Goal: Navigation & Orientation: Find specific page/section

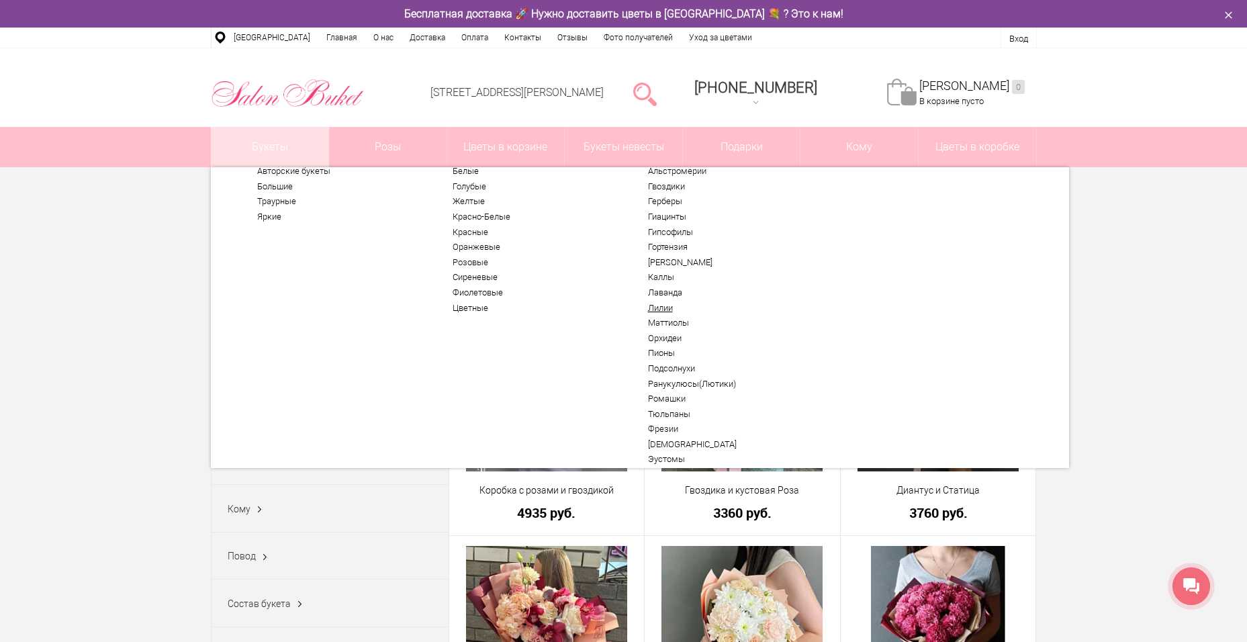
scroll to position [4, 0]
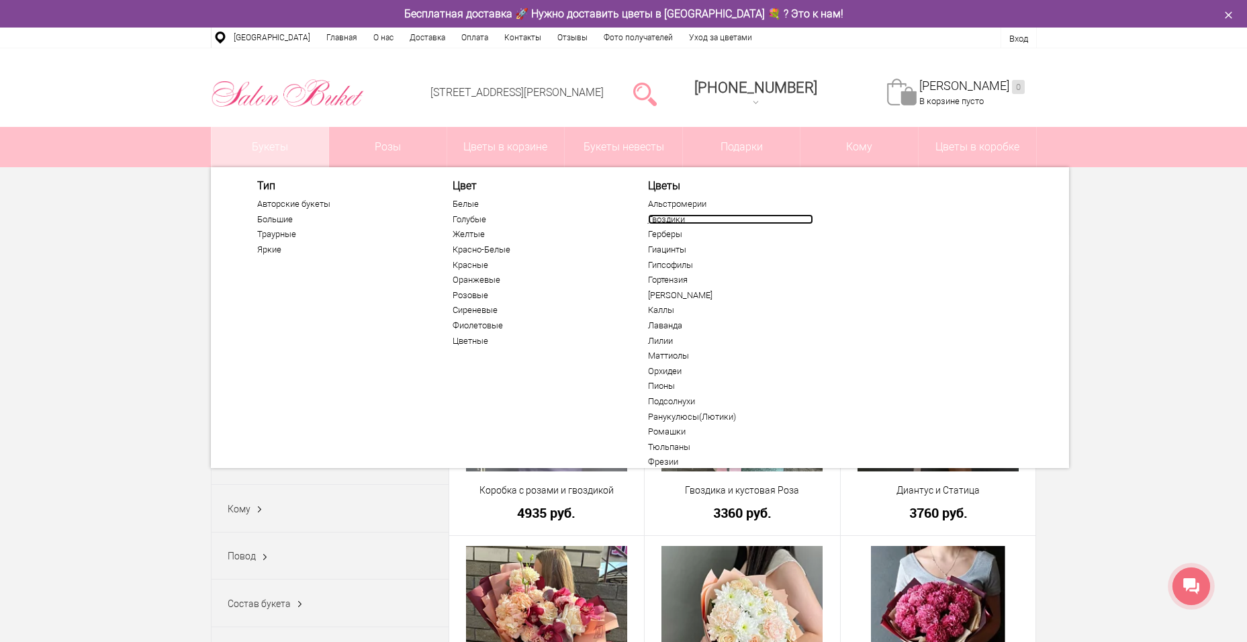
click at [659, 220] on link "Гвоздики" at bounding box center [730, 219] width 165 height 11
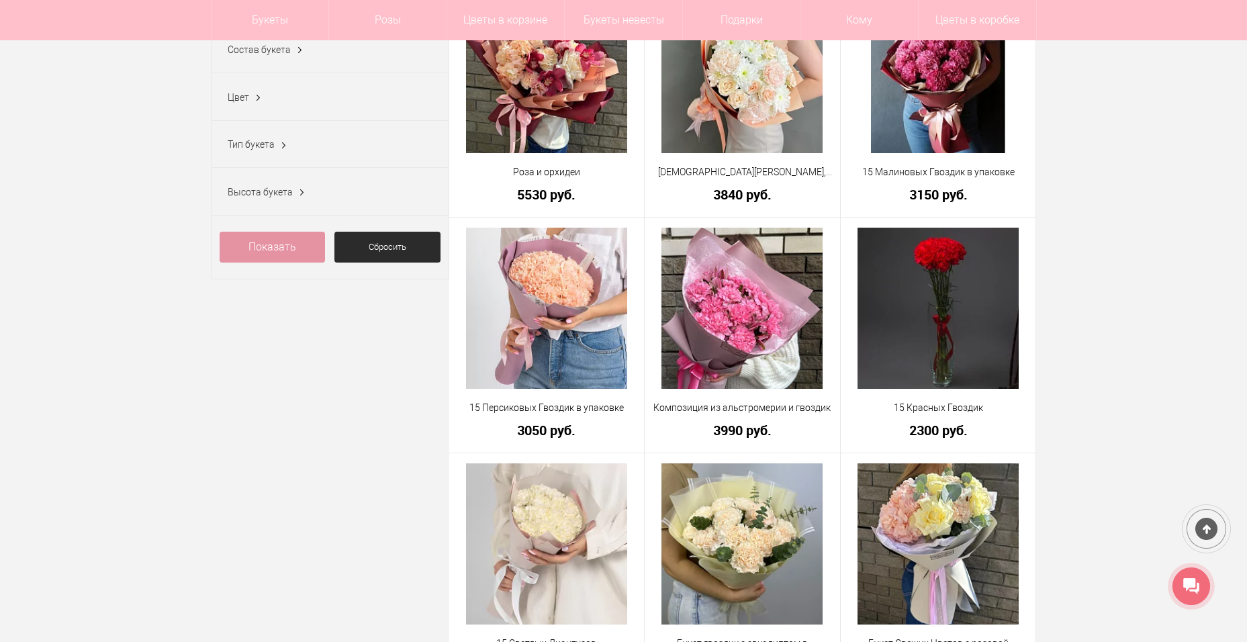
scroll to position [537, 0]
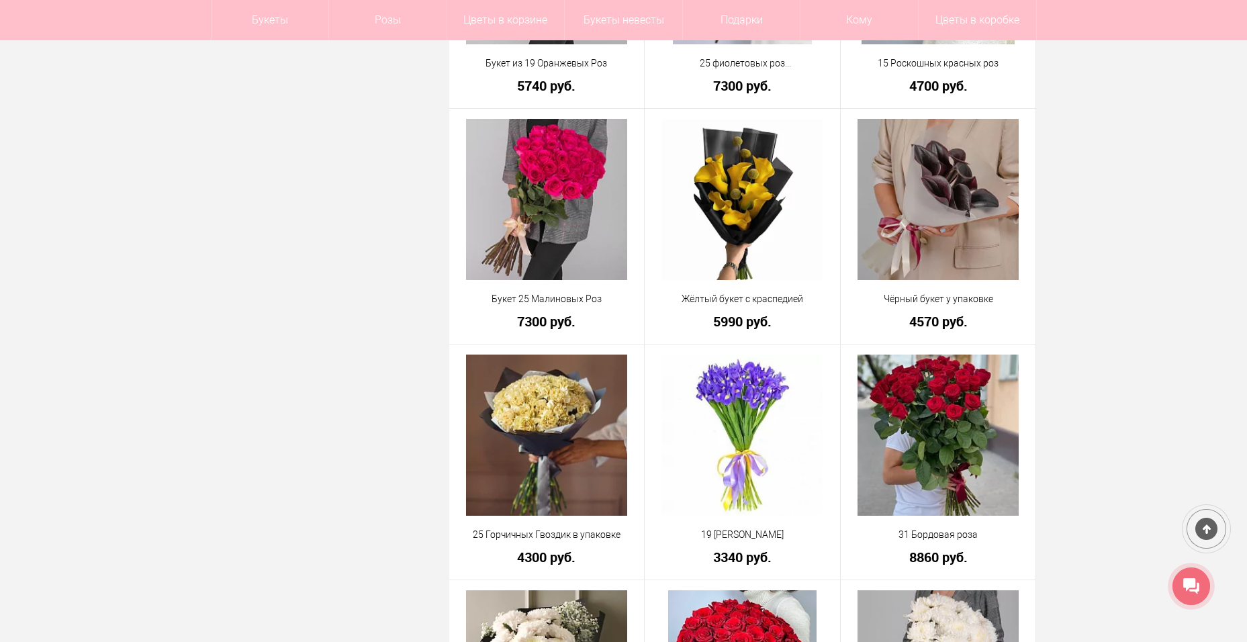
scroll to position [1142, 0]
